Goal: Information Seeking & Learning: Learn about a topic

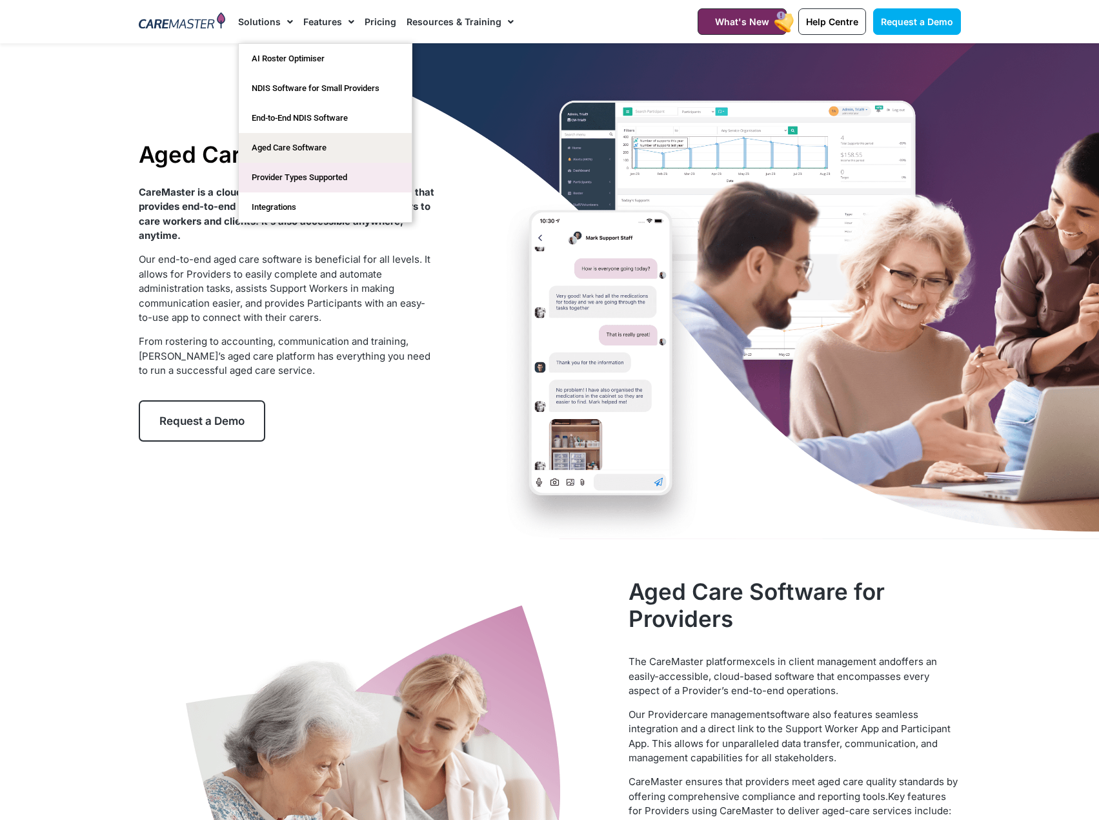
click at [279, 177] on link "Provider Types Supported​" at bounding box center [325, 178] width 173 height 30
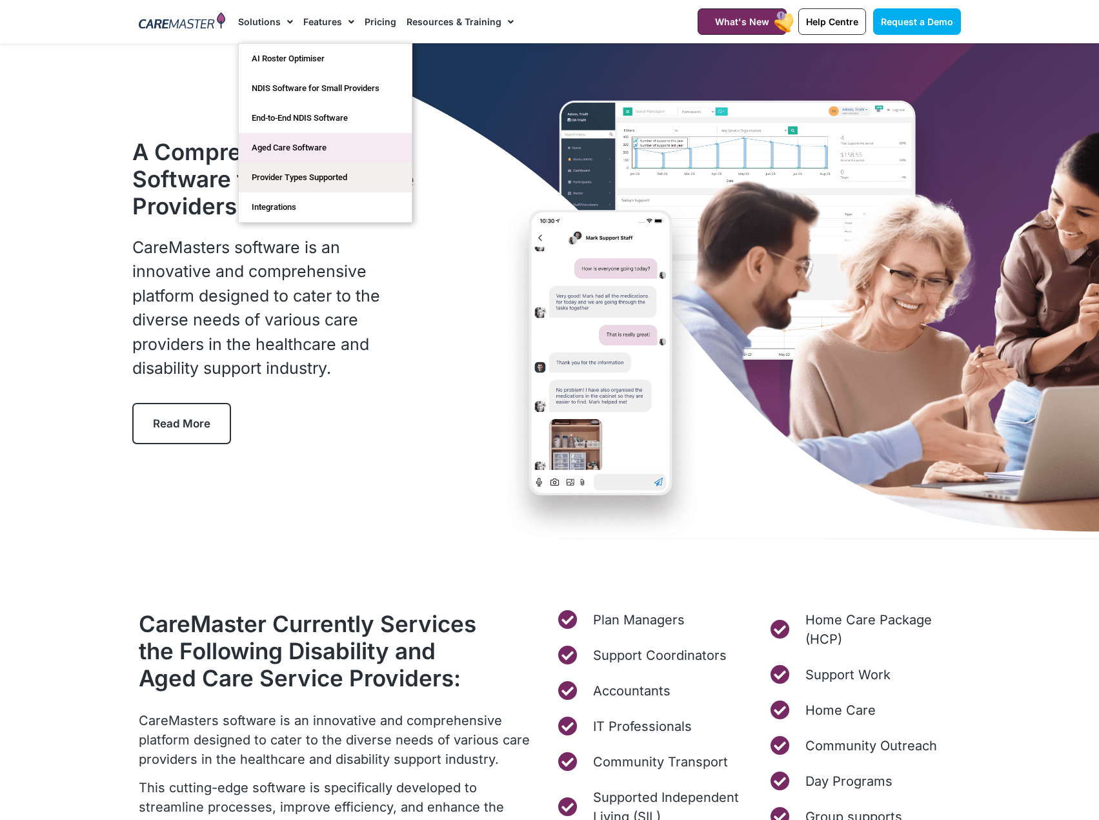
click at [284, 150] on link "Aged Care Software" at bounding box center [325, 148] width 173 height 30
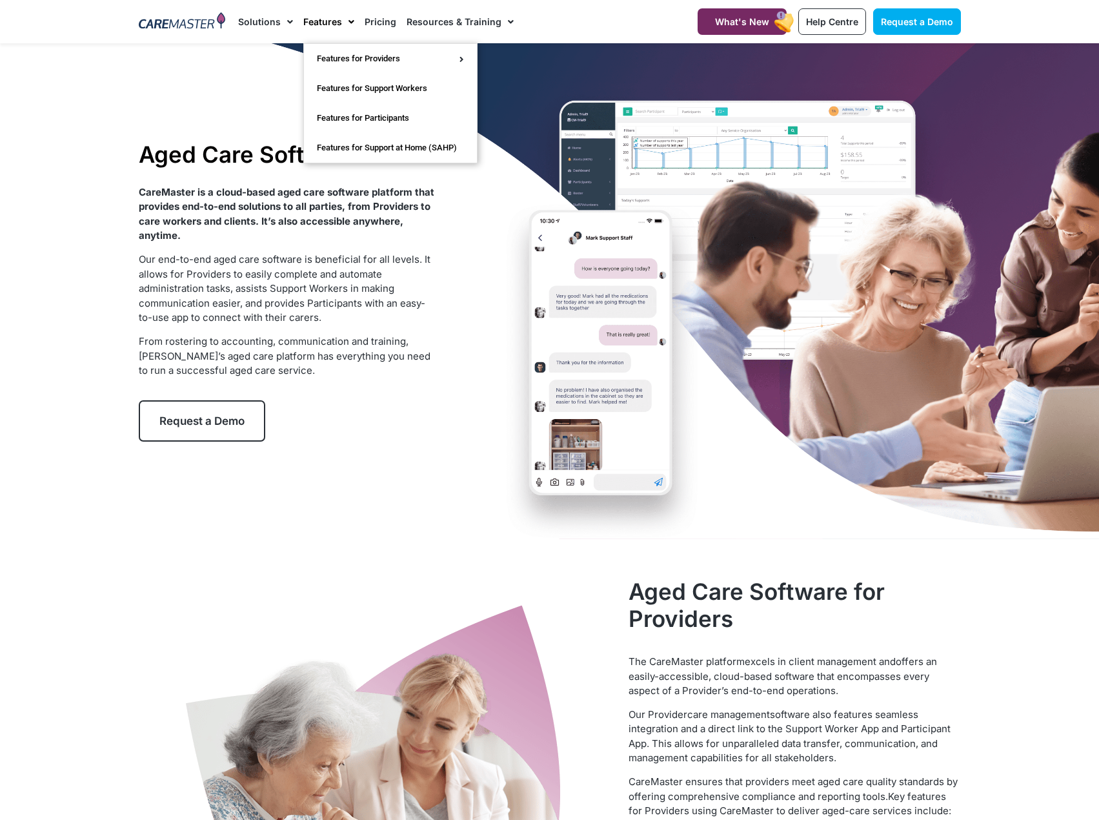
click at [172, 326] on div "CareMaster is a cloud-based aged care software platform that provides end-to-en…" at bounding box center [287, 281] width 296 height 193
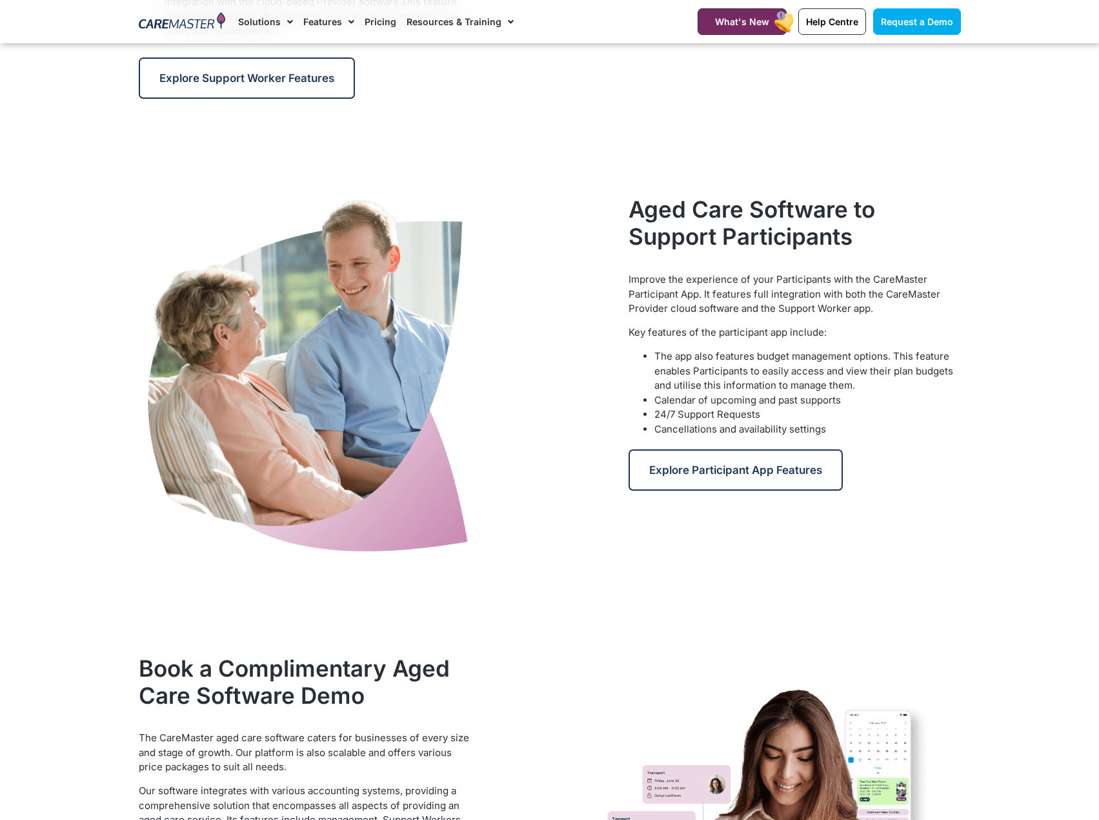
scroll to position [1420, 0]
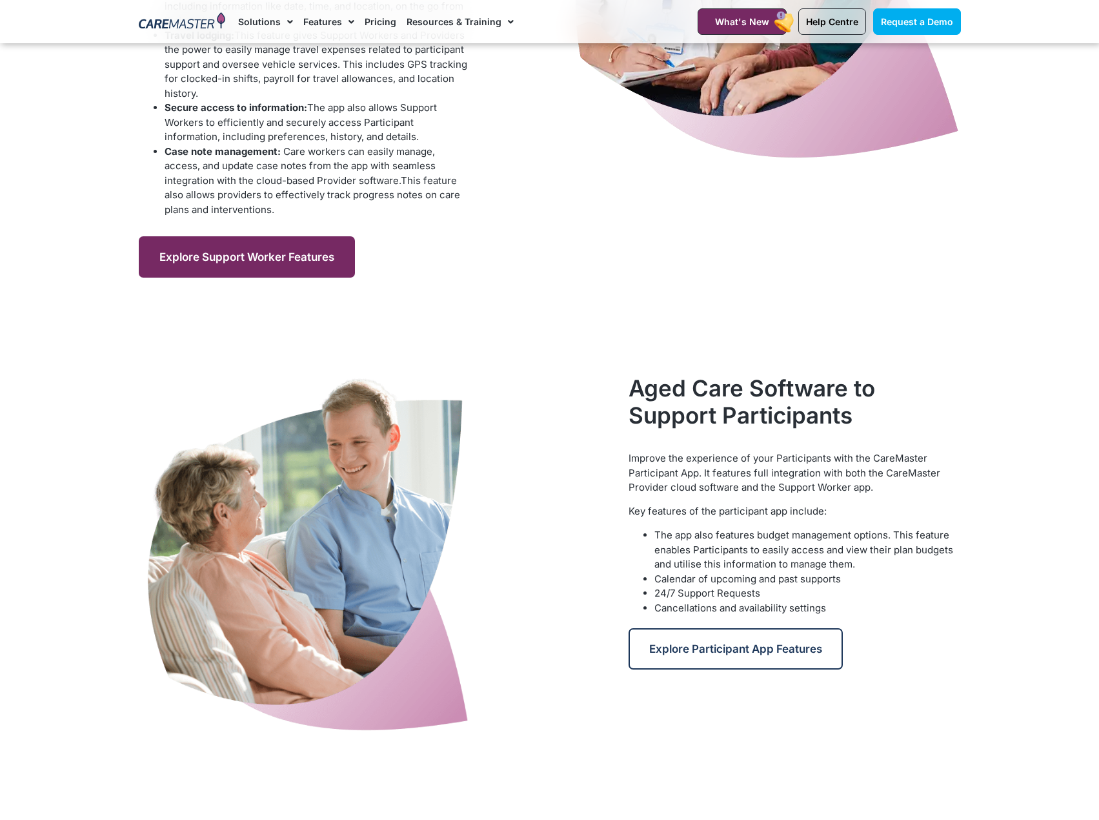
click at [248, 248] on link "Explore Support Worker Features" at bounding box center [247, 256] width 216 height 41
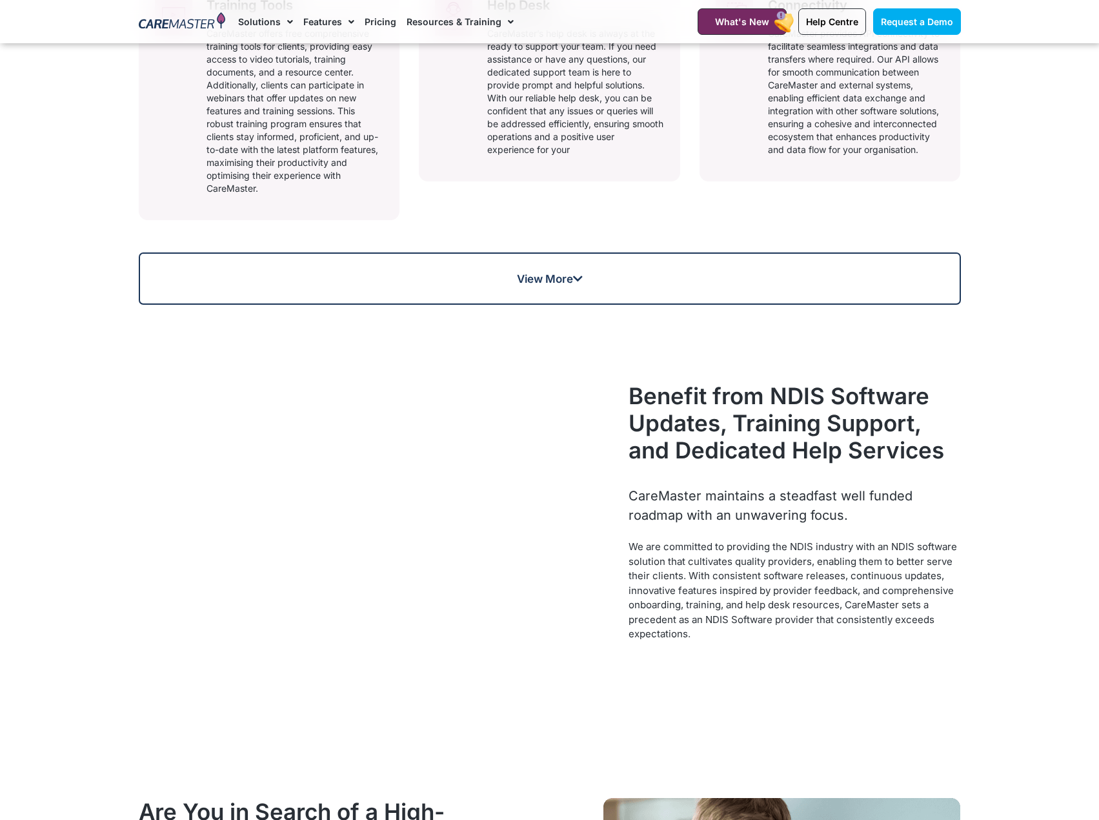
scroll to position [968, 0]
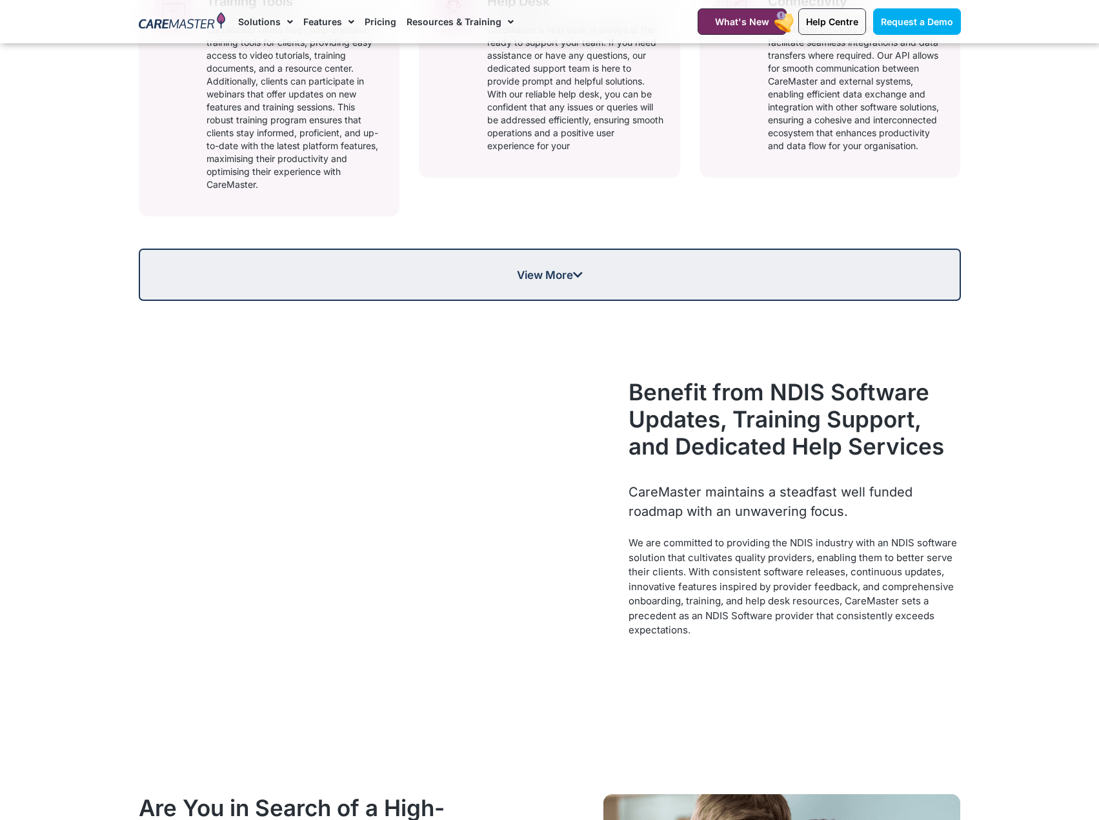
click at [540, 280] on span "View More" at bounding box center [550, 274] width 66 height 11
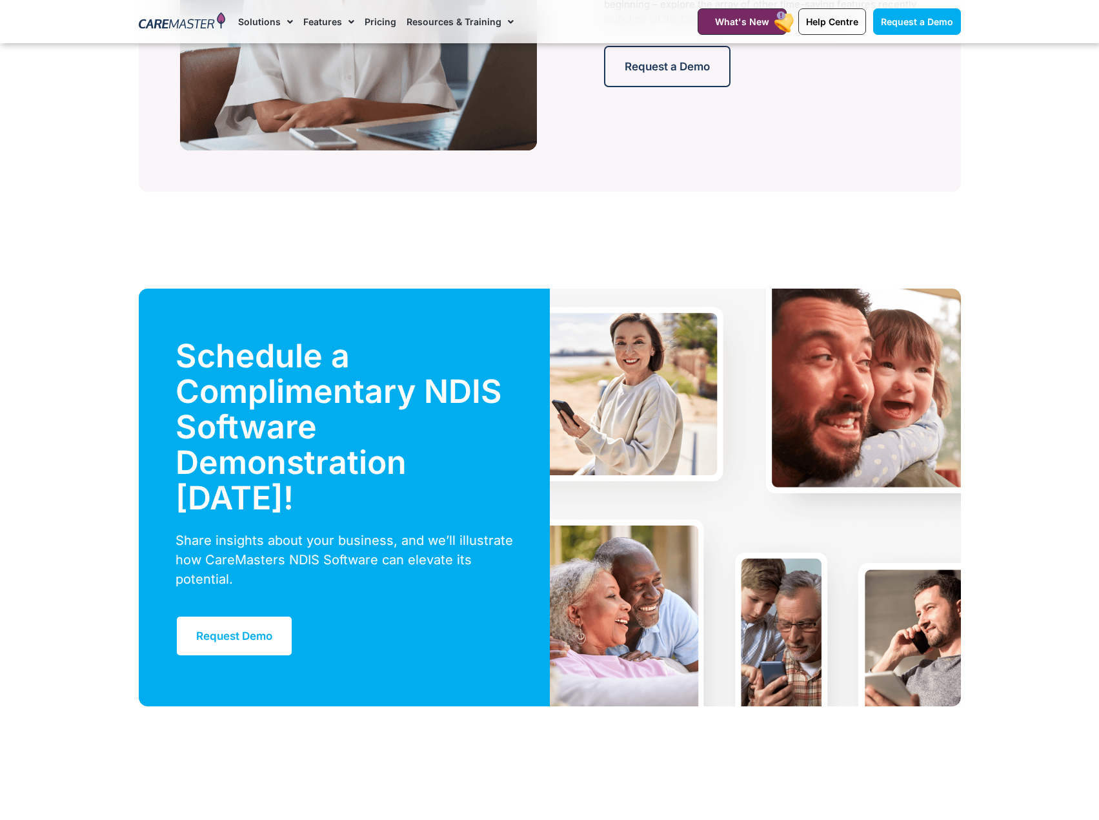
scroll to position [3872, 0]
